Goal: Information Seeking & Learning: Learn about a topic

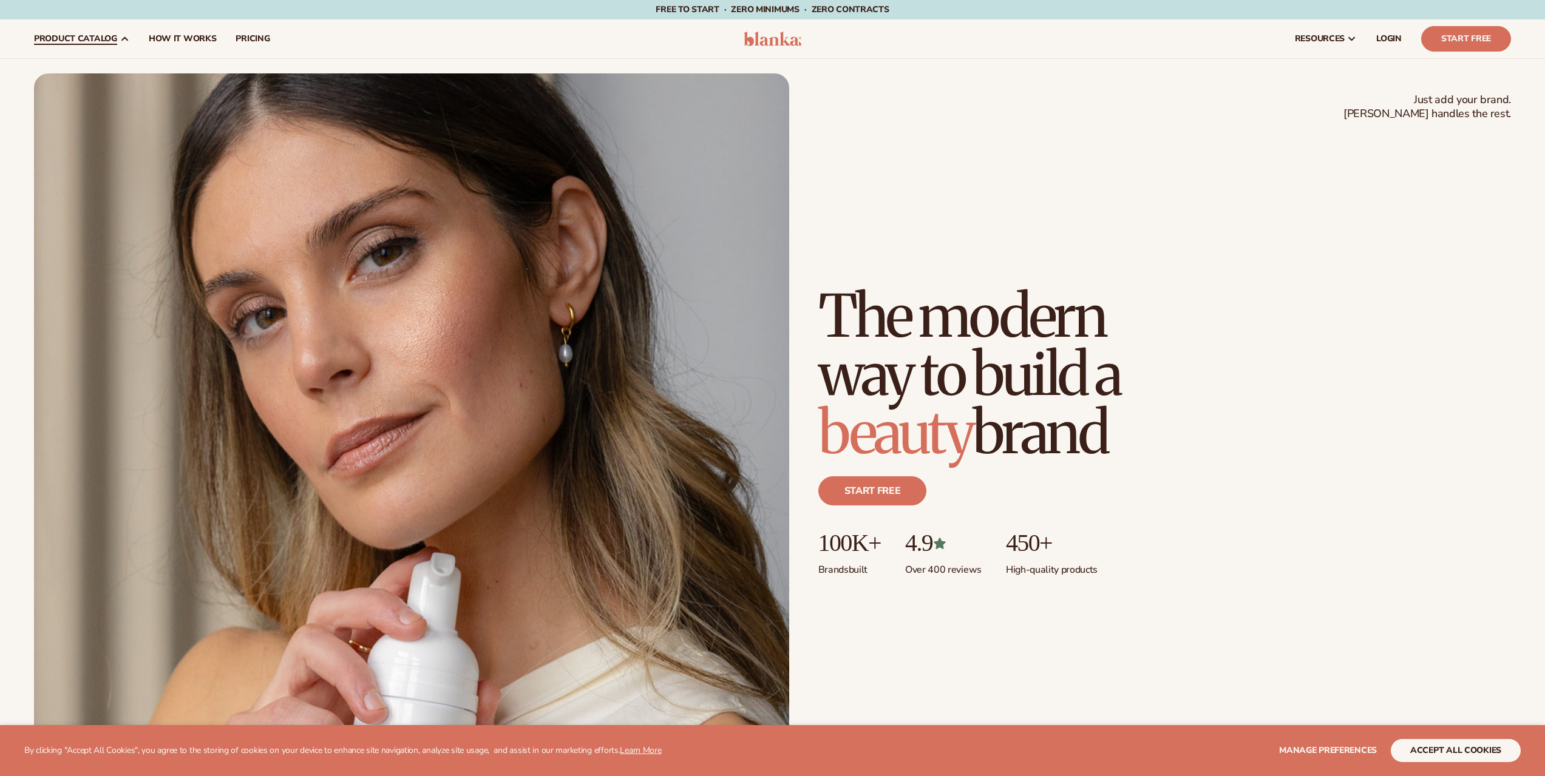
click at [82, 37] on span "product catalog" at bounding box center [75, 39] width 83 height 10
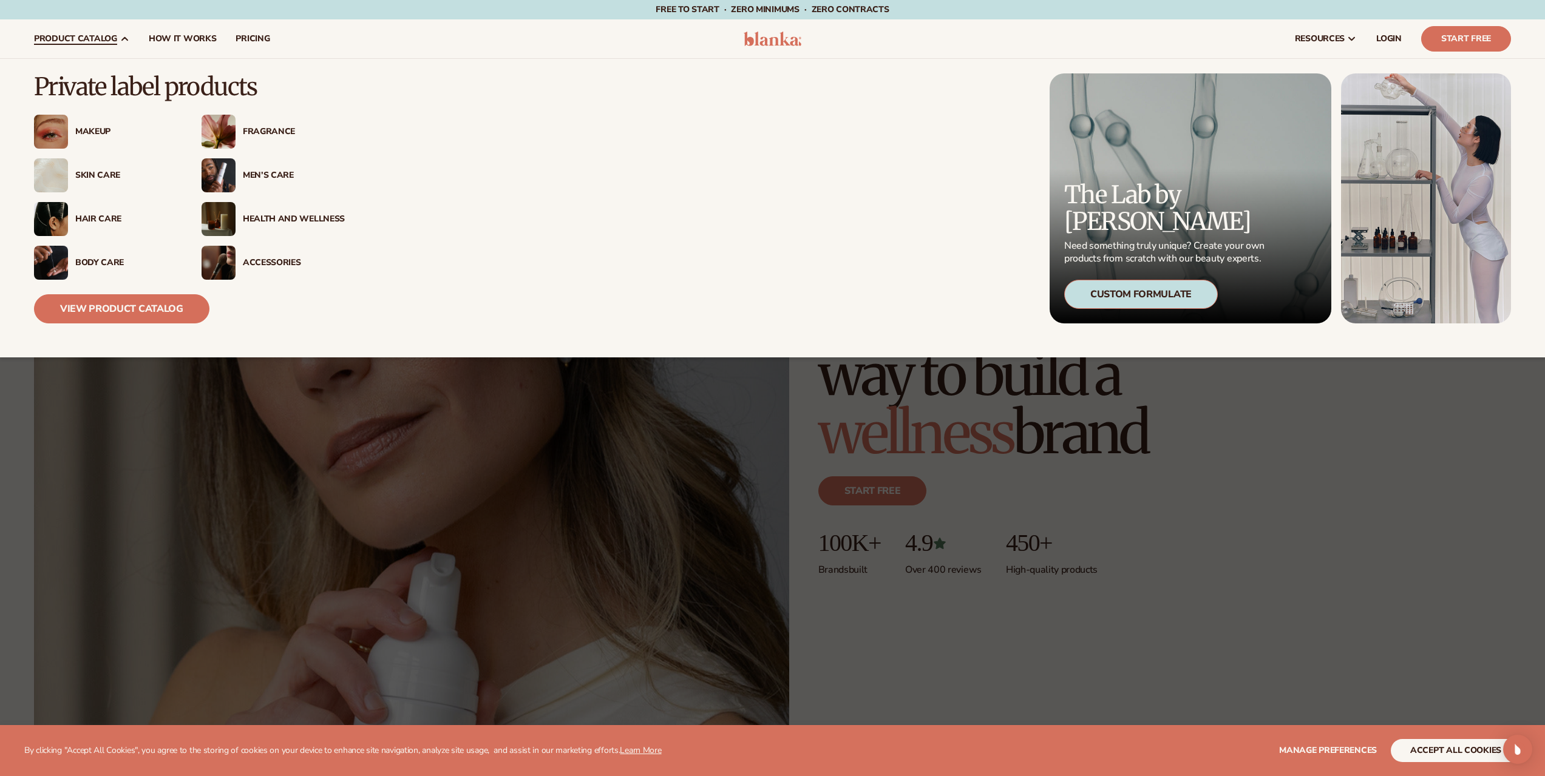
click at [267, 135] on div "Fragrance" at bounding box center [294, 132] width 102 height 10
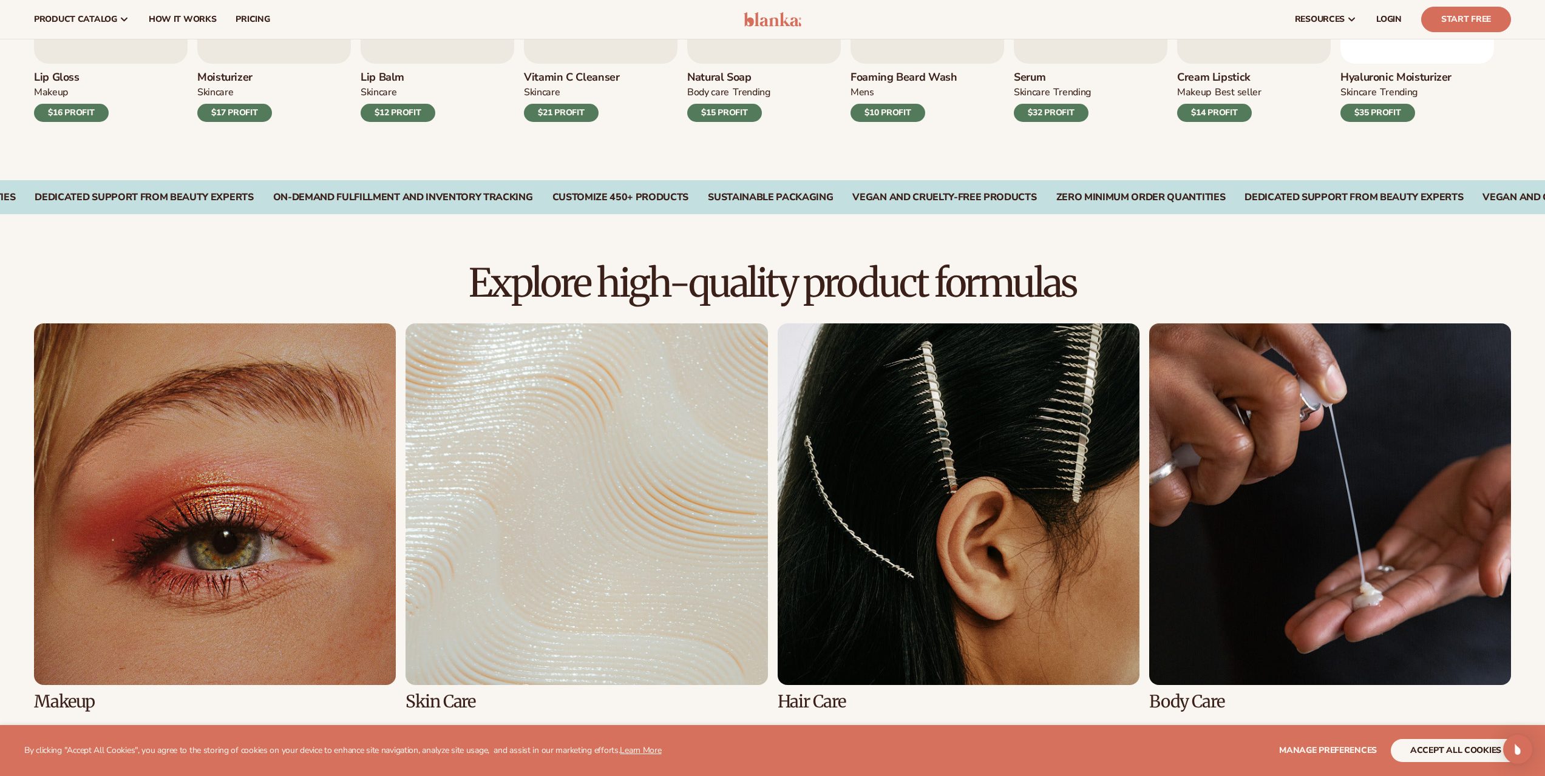
scroll to position [546, 0]
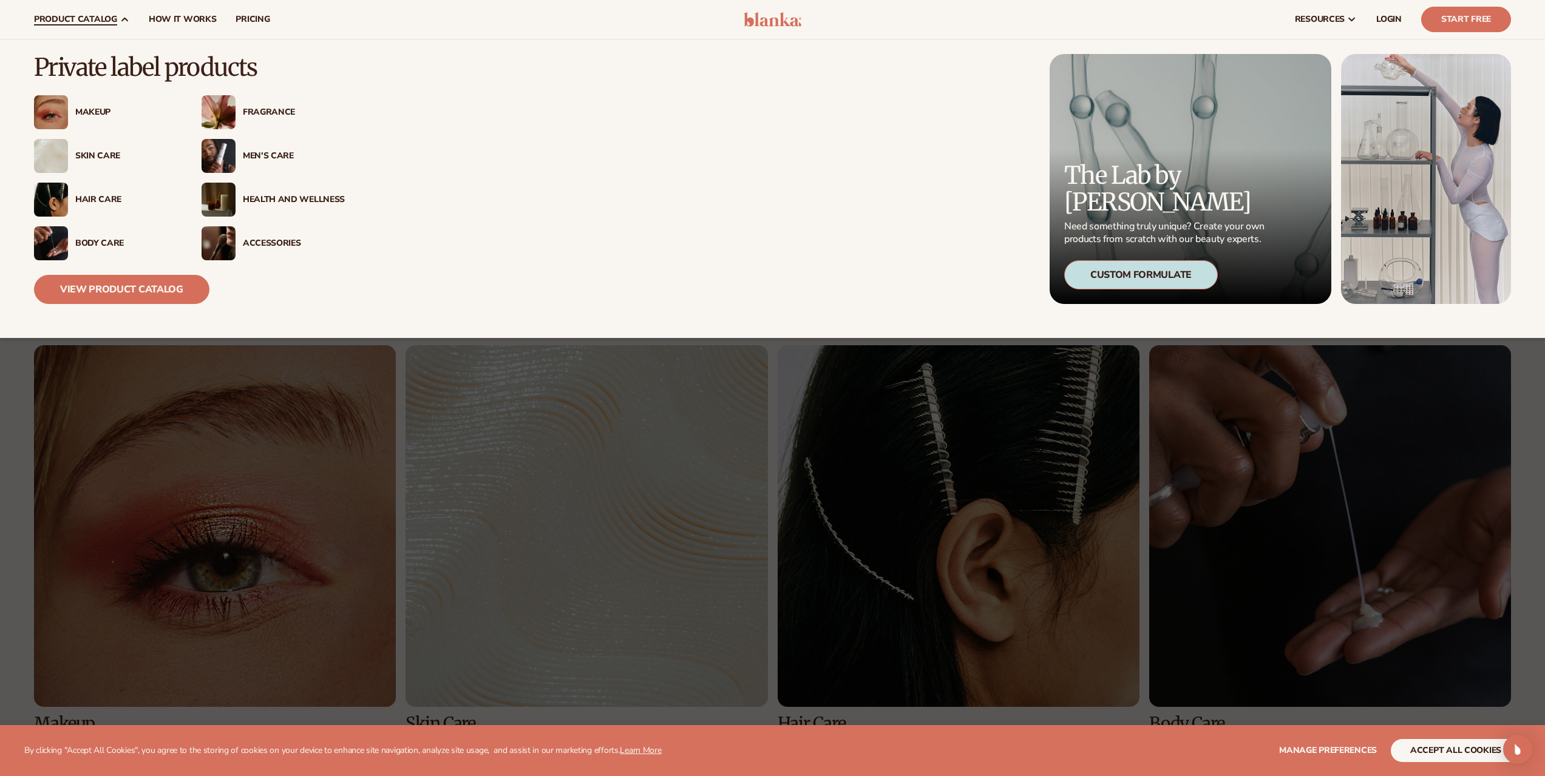
click at [263, 114] on div "Fragrance" at bounding box center [294, 112] width 102 height 10
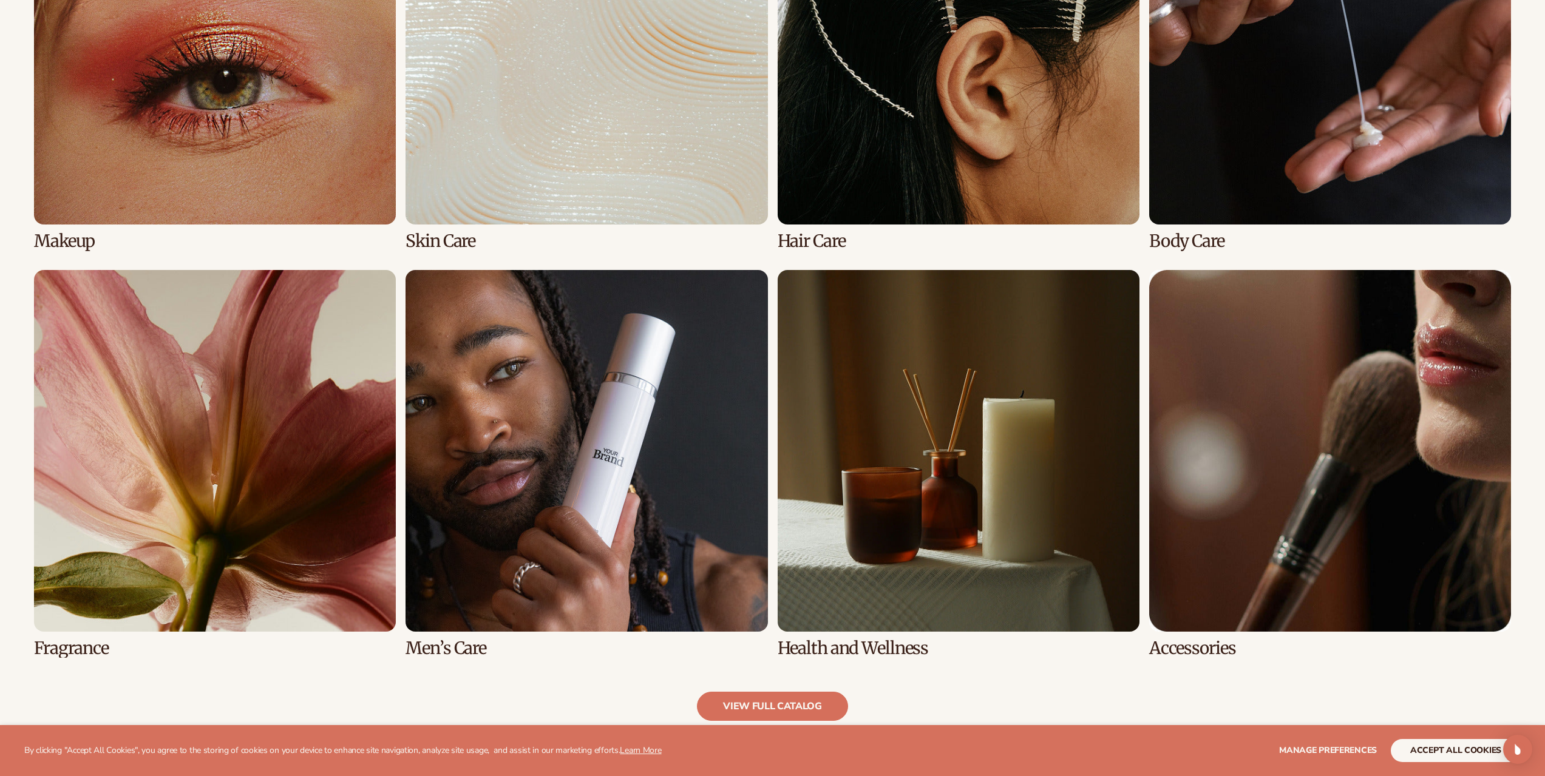
scroll to position [1154, 0]
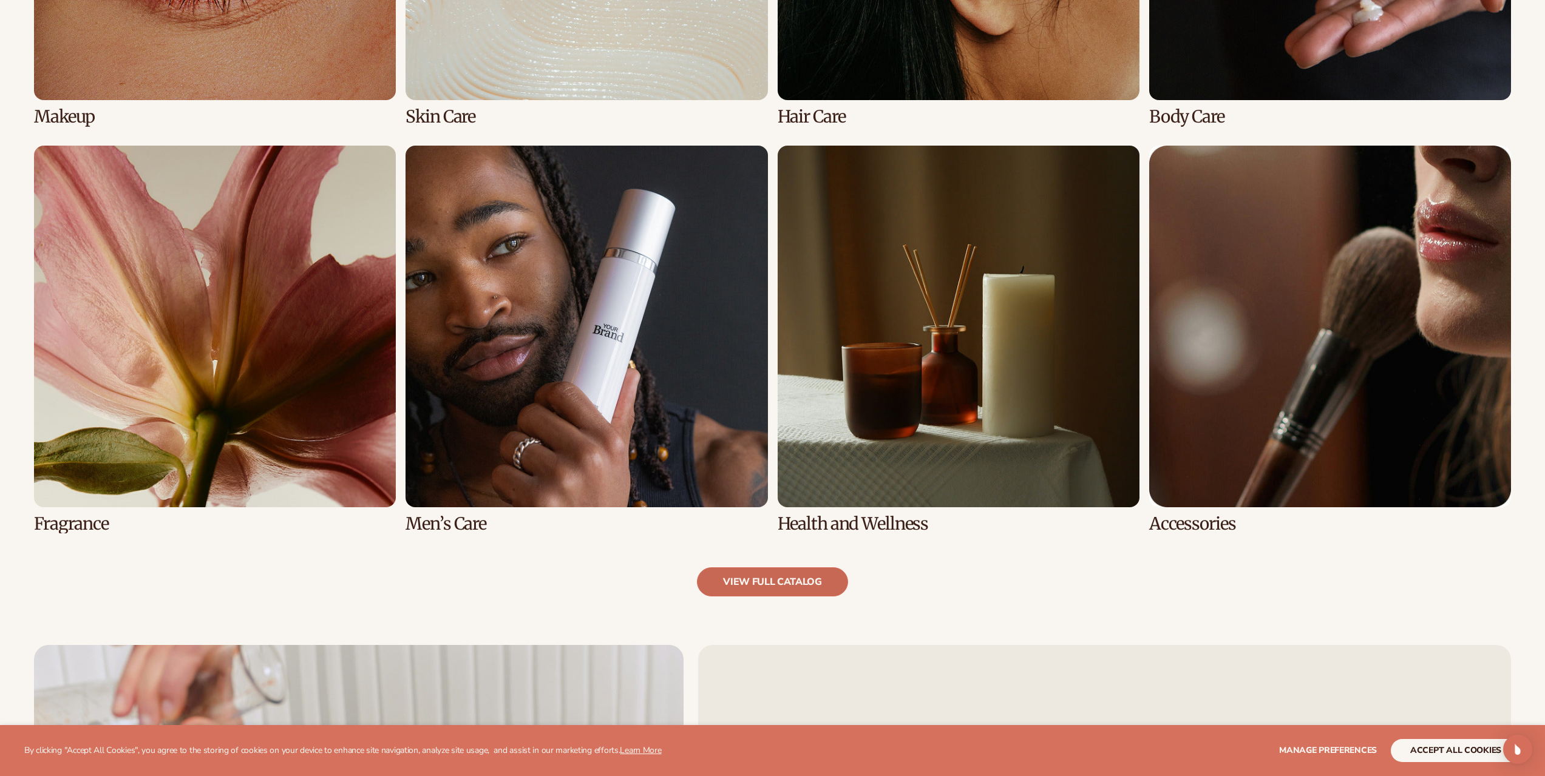
click at [771, 586] on link "view full catalog" at bounding box center [772, 582] width 151 height 29
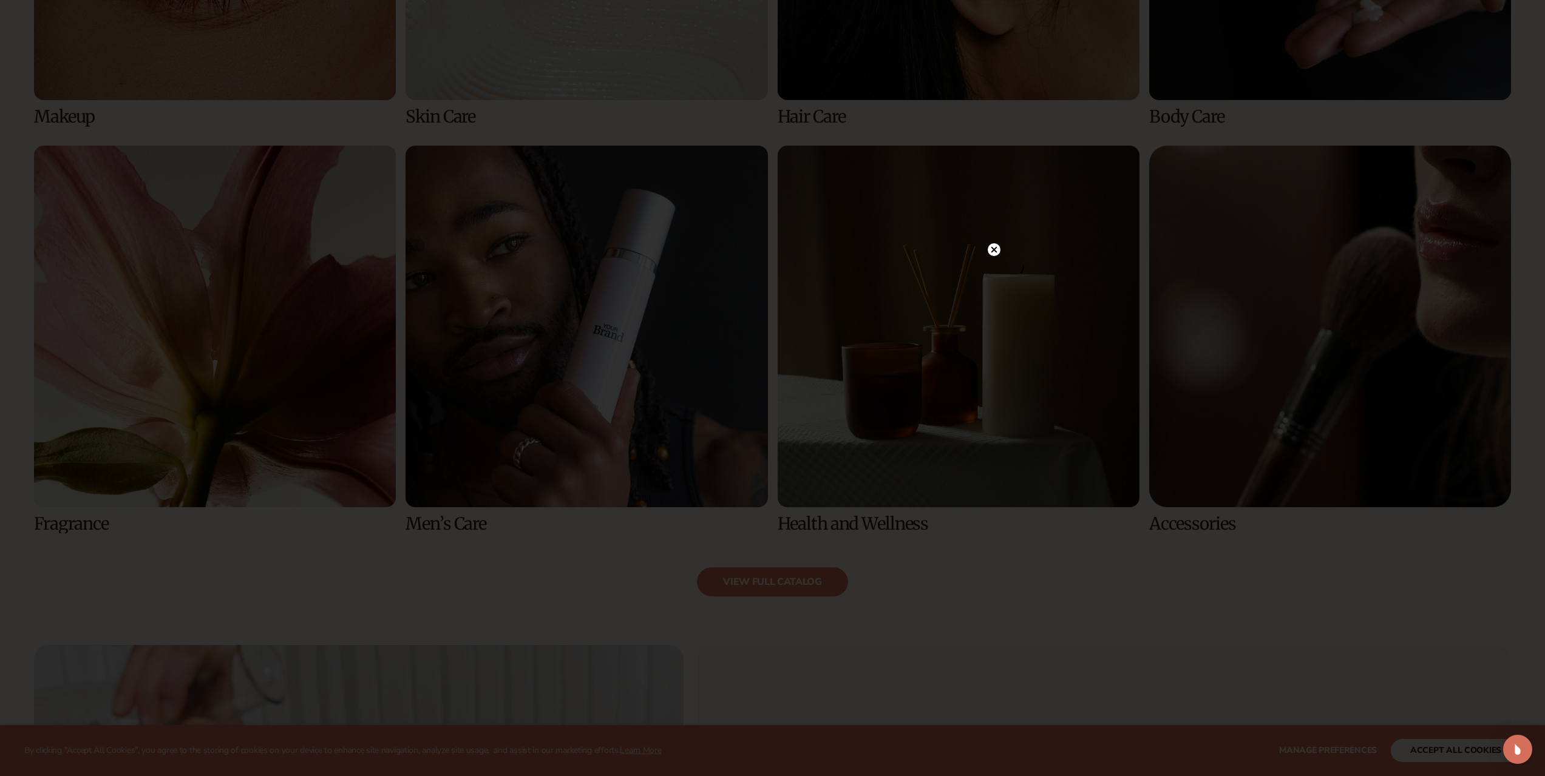
click at [993, 256] on circle at bounding box center [994, 249] width 13 height 13
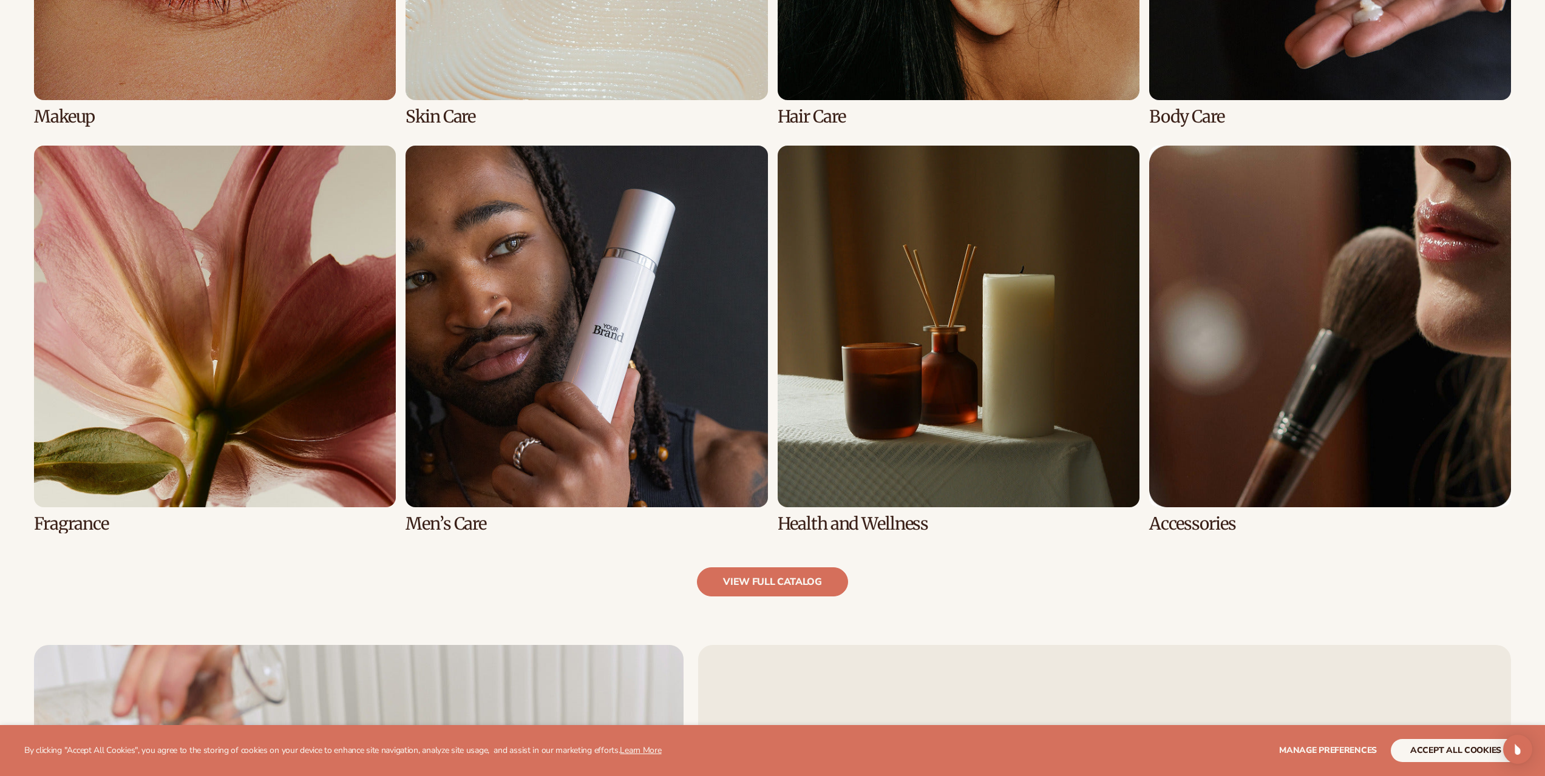
click at [607, 282] on link "6 / 8" at bounding box center [587, 340] width 362 height 388
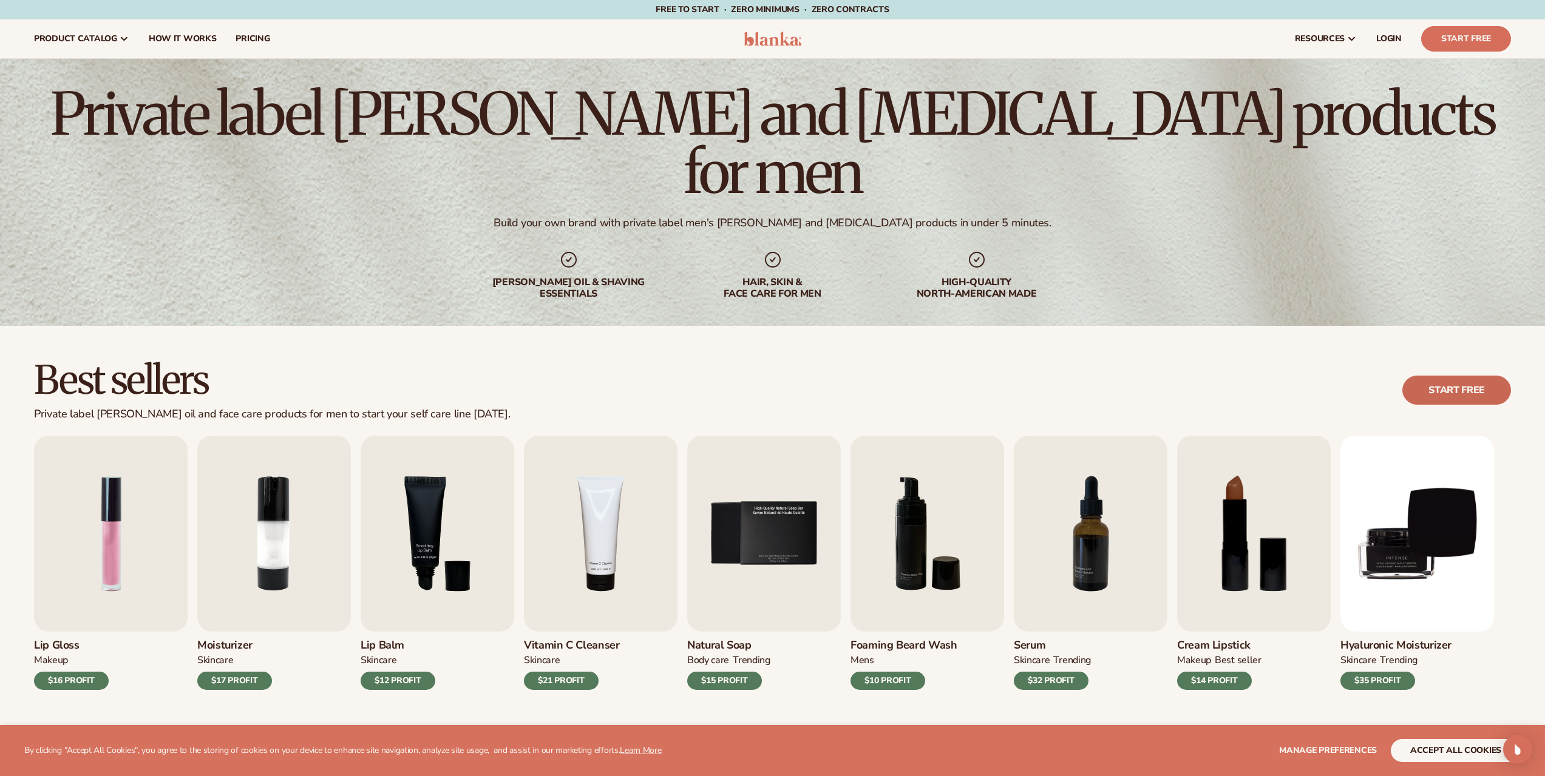
click at [1430, 394] on link "Start free" at bounding box center [1456, 390] width 109 height 29
